Goal: Check status: Check status

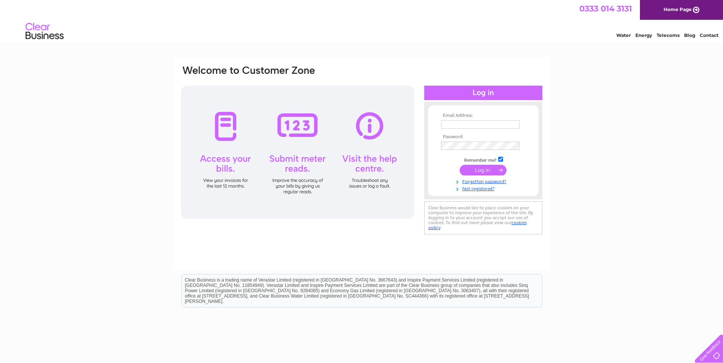
type input "[EMAIL_ADDRESS][DOMAIN_NAME]"
click at [477, 170] on input "submit" at bounding box center [482, 170] width 47 height 11
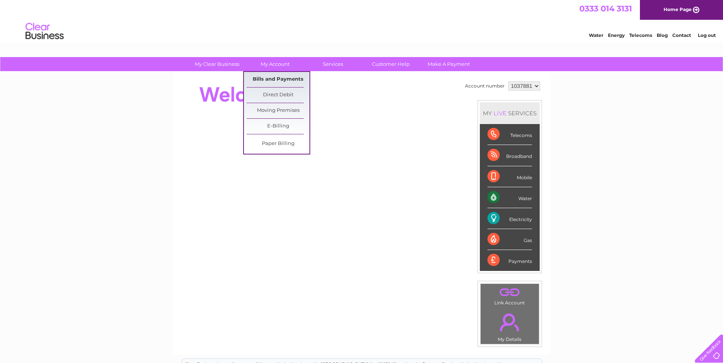
click at [275, 77] on link "Bills and Payments" at bounding box center [277, 79] width 63 height 15
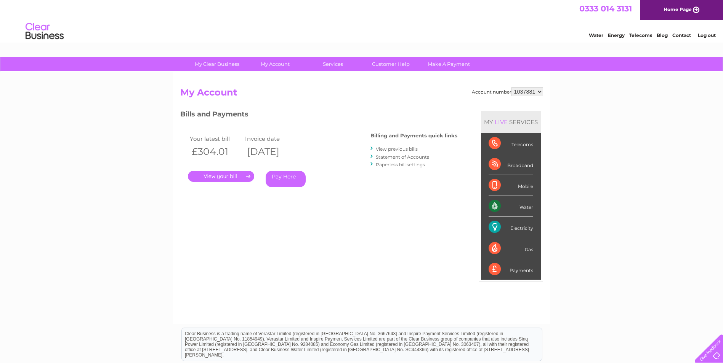
click at [225, 176] on link "." at bounding box center [221, 176] width 66 height 11
